Goal: Register for event/course

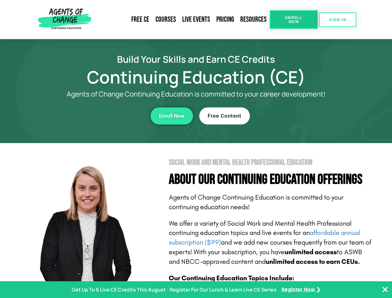
click at [196, 149] on section "Social Work and Mental Health Professional Education About Our Continuing Educa…" at bounding box center [196, 273] width 392 height 261
click at [294, 20] on span "Enroll Now" at bounding box center [294, 20] width 28 height 8
click at [338, 20] on span "SIGN IN" at bounding box center [337, 20] width 17 height 4
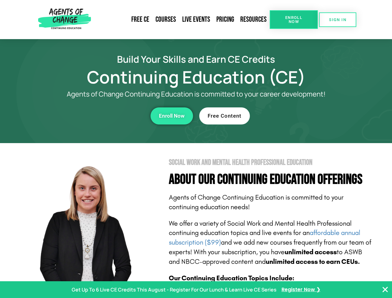
click at [108, 116] on div "Enroll Now" at bounding box center [107, 115] width 171 height 17
click at [172, 116] on span "Enroll Now" at bounding box center [172, 115] width 26 height 5
click at [285, 116] on div "Free Content" at bounding box center [284, 115] width 171 height 17
